Goal: Check status: Check status

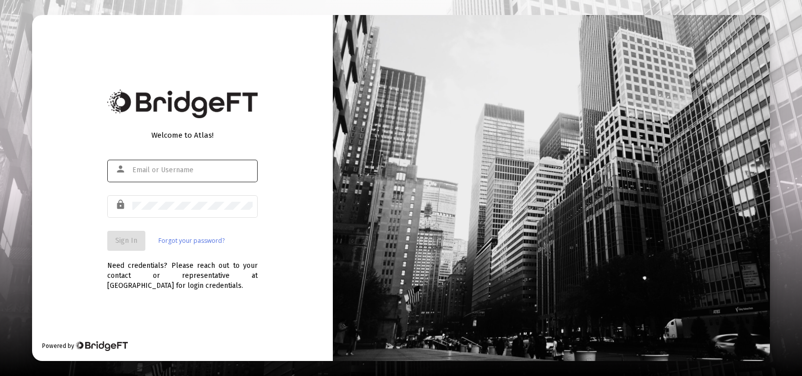
click at [237, 166] on div at bounding box center [192, 170] width 120 height 25
click at [201, 172] on input "text" at bounding box center [192, 170] width 120 height 8
type input "[EMAIL_ADDRESS][DOMAIN_NAME]"
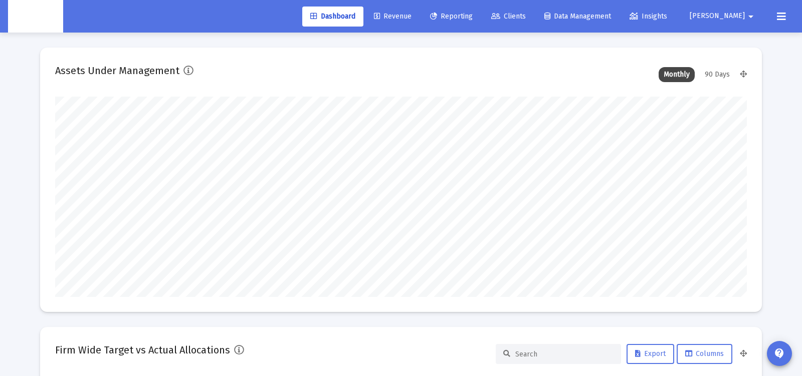
scroll to position [201, 372]
click at [473, 19] on span "Reporting" at bounding box center [451, 16] width 43 height 9
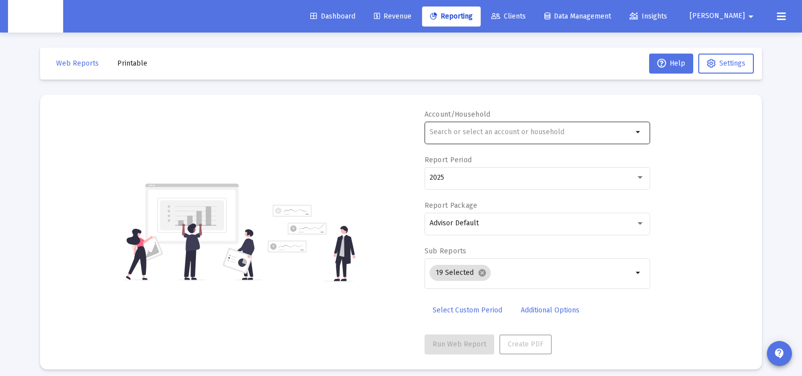
click at [483, 134] on input "text" at bounding box center [531, 132] width 203 height 8
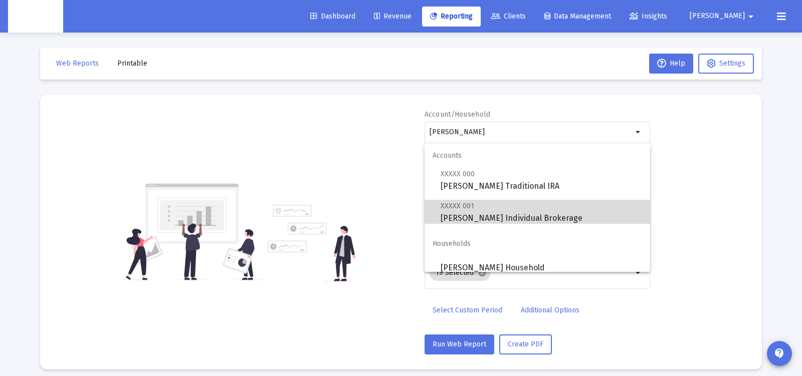
click at [500, 206] on span "XXXXX 001 [PERSON_NAME] Individual Brokerage" at bounding box center [542, 212] width 202 height 25
type input "[PERSON_NAME] Individual Brokerage"
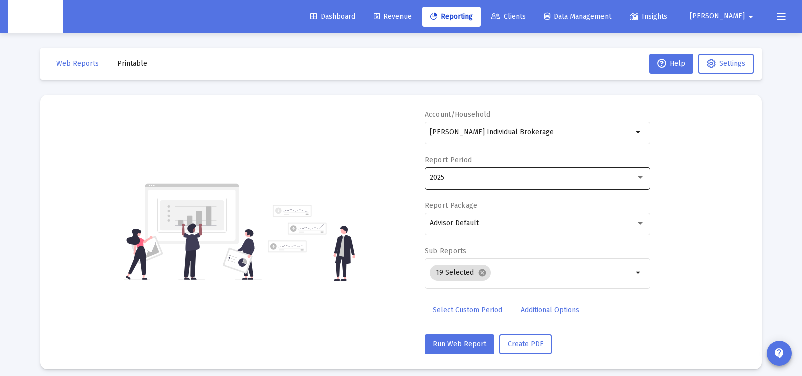
click at [439, 183] on div "2025" at bounding box center [537, 177] width 215 height 25
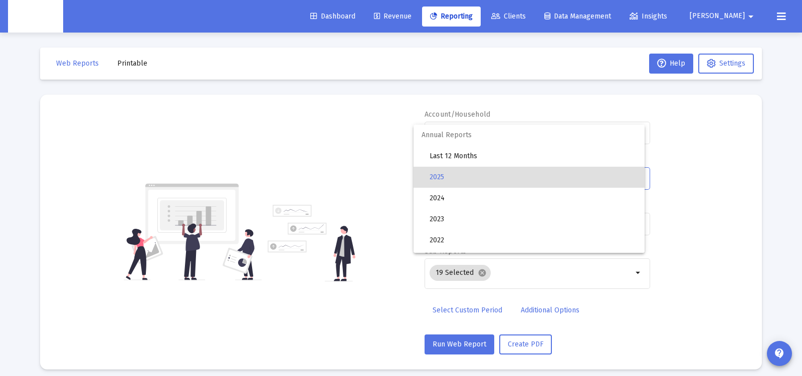
click at [397, 180] on div at bounding box center [401, 188] width 802 height 376
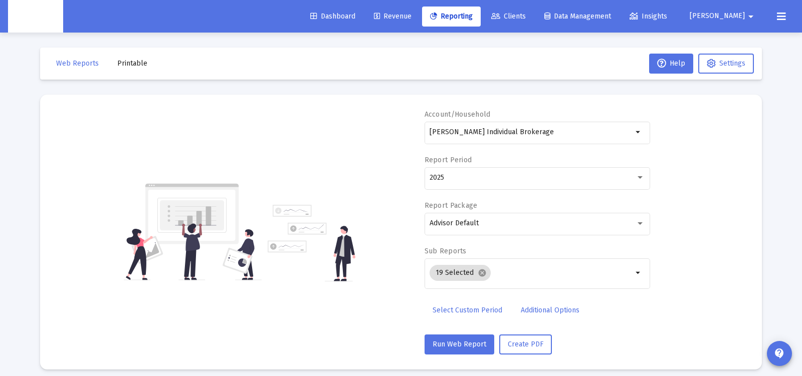
click at [468, 310] on span "Select Custom Period" at bounding box center [468, 310] width 70 height 9
click at [449, 183] on div at bounding box center [475, 177] width 90 height 25
drag, startPoint x: 449, startPoint y: 177, endPoint x: 505, endPoint y: 180, distance: 55.7
click at [449, 177] on input at bounding box center [475, 177] width 90 height 8
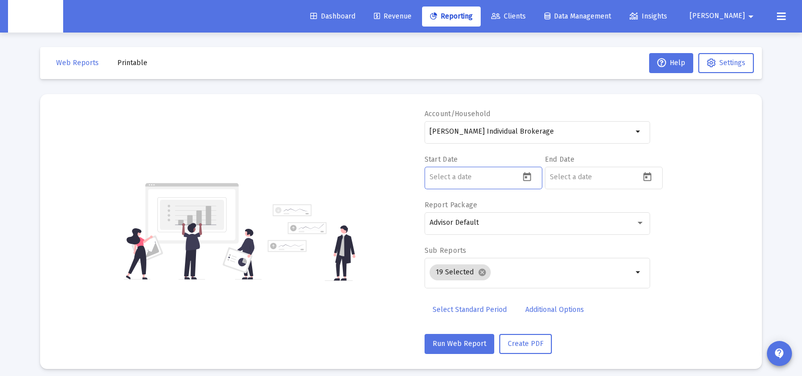
click at [519, 178] on input at bounding box center [475, 177] width 90 height 8
click at [522, 177] on icon "Open calendar" at bounding box center [527, 177] width 11 height 11
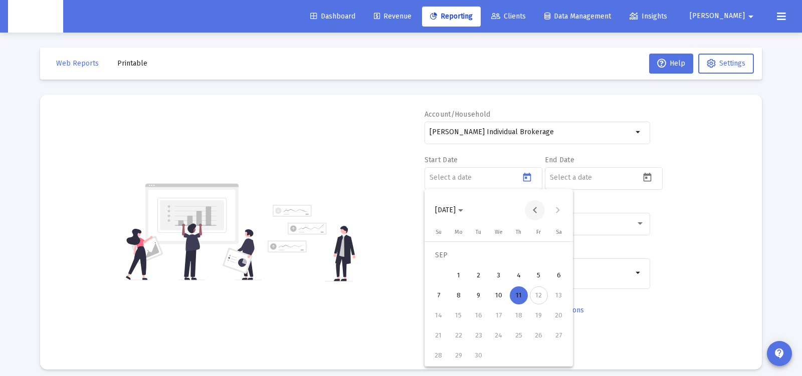
click at [532, 213] on button "Previous month" at bounding box center [535, 211] width 20 height 20
click at [531, 322] on button "20" at bounding box center [539, 316] width 20 height 20
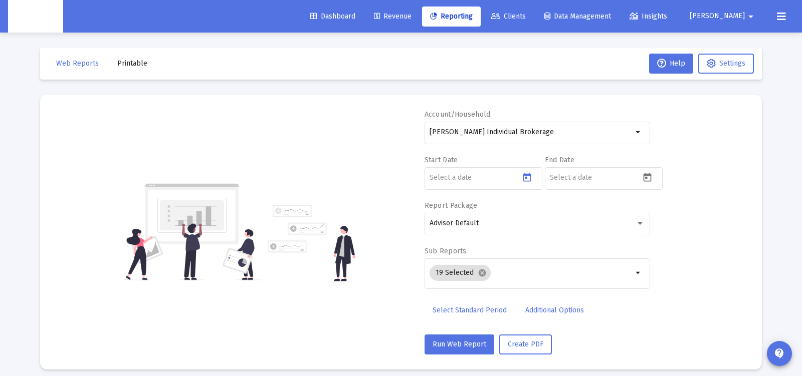
type input "[DATE]"
click at [649, 179] on icon "Open calendar" at bounding box center [647, 177] width 11 height 11
click at [656, 209] on button "Previous month" at bounding box center [655, 211] width 20 height 20
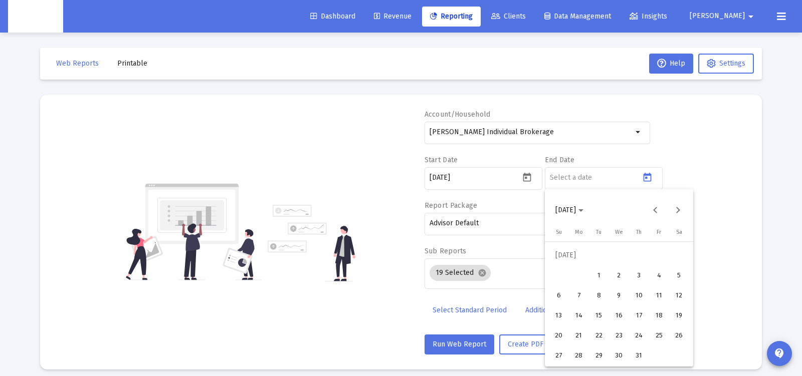
click at [637, 351] on div "31" at bounding box center [639, 356] width 18 height 18
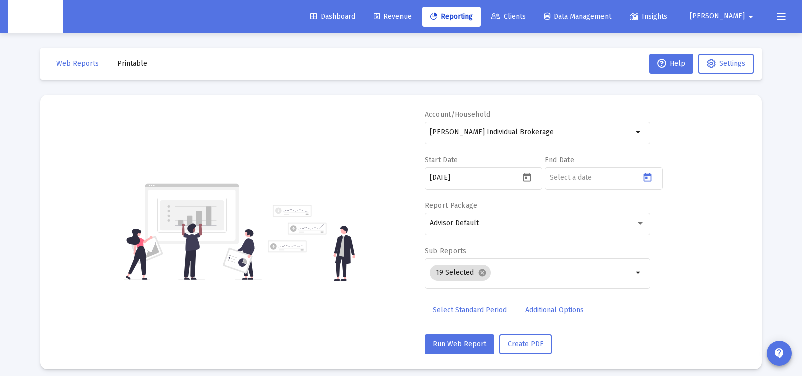
type input "[DATE]"
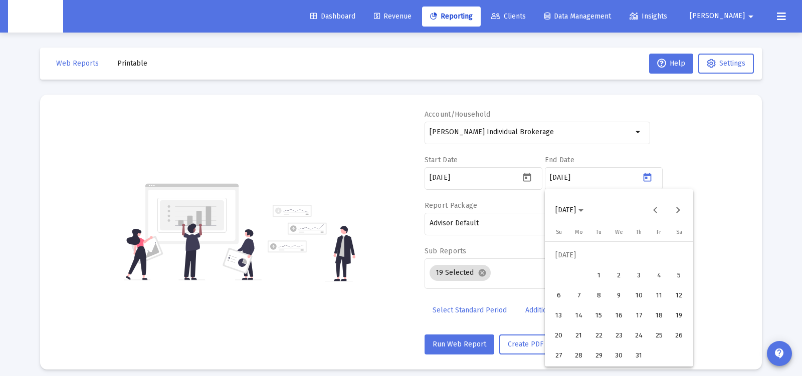
scroll to position [1, 0]
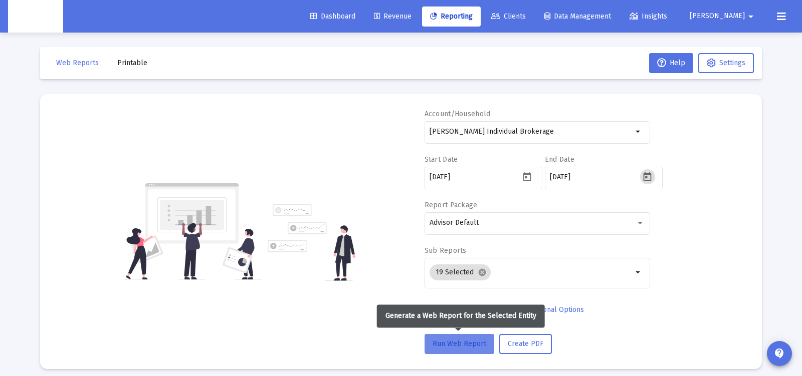
click at [441, 346] on span "Run Web Report" at bounding box center [460, 344] width 54 height 9
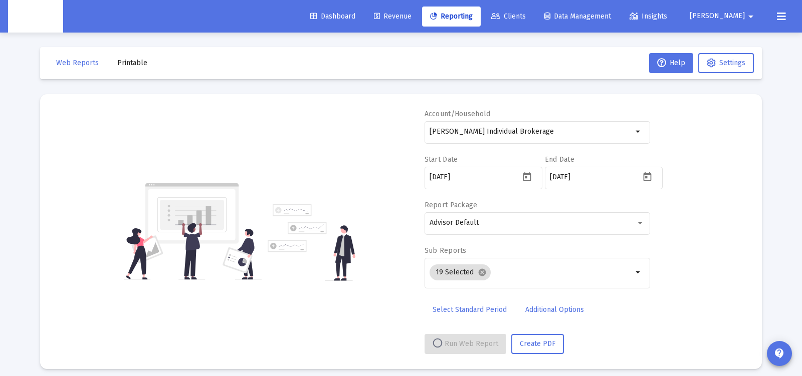
select select "View all"
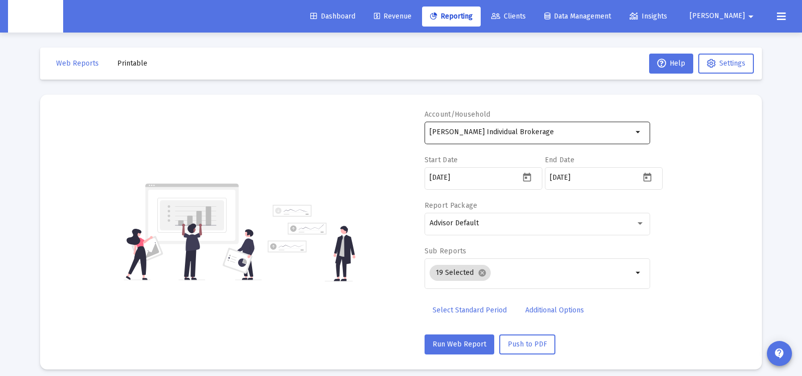
scroll to position [0, 0]
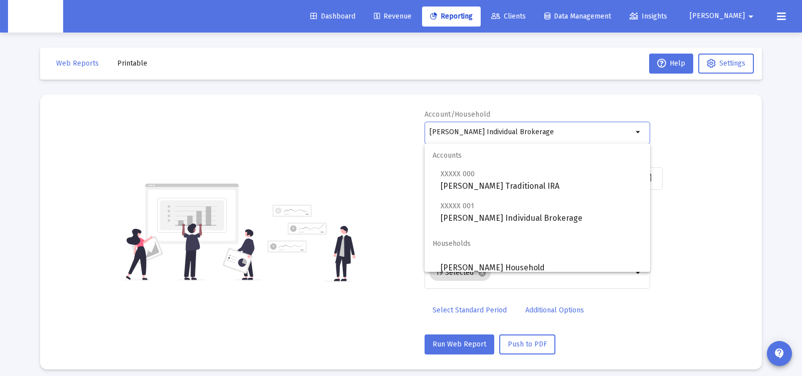
drag, startPoint x: 478, startPoint y: 134, endPoint x: 421, endPoint y: 135, distance: 56.7
click at [421, 135] on div "Account/Household [PERSON_NAME] Individual Brokerage arrow_drop_down Start Date…" at bounding box center [401, 232] width 692 height 245
drag, startPoint x: 559, startPoint y: 131, endPoint x: 401, endPoint y: 134, distance: 158.4
click at [401, 134] on div "Account/Household [PERSON_NAME] Individual Brokerage arrow_drop_down Start Date…" at bounding box center [401, 232] width 692 height 245
click at [447, 133] on input "[PERSON_NAME] Individual Brokerage" at bounding box center [531, 132] width 203 height 8
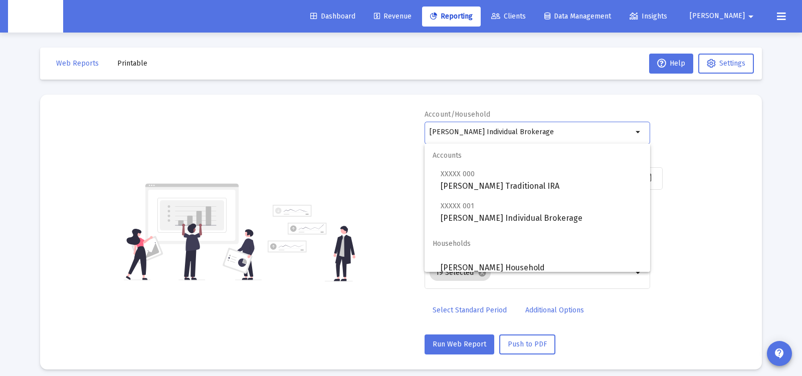
drag, startPoint x: 479, startPoint y: 131, endPoint x: 384, endPoint y: 132, distance: 94.7
click at [384, 132] on div "Account/Household [PERSON_NAME] Individual Brokerage arrow_drop_down Start Date…" at bounding box center [401, 232] width 692 height 245
drag, startPoint x: 576, startPoint y: 133, endPoint x: 410, endPoint y: 136, distance: 166.5
click at [410, 136] on div "Account/Household [PERSON_NAME] Individual Brokerage arrow_drop_down Start Date…" at bounding box center [401, 232] width 692 height 245
